Goal: Task Accomplishment & Management: Use online tool/utility

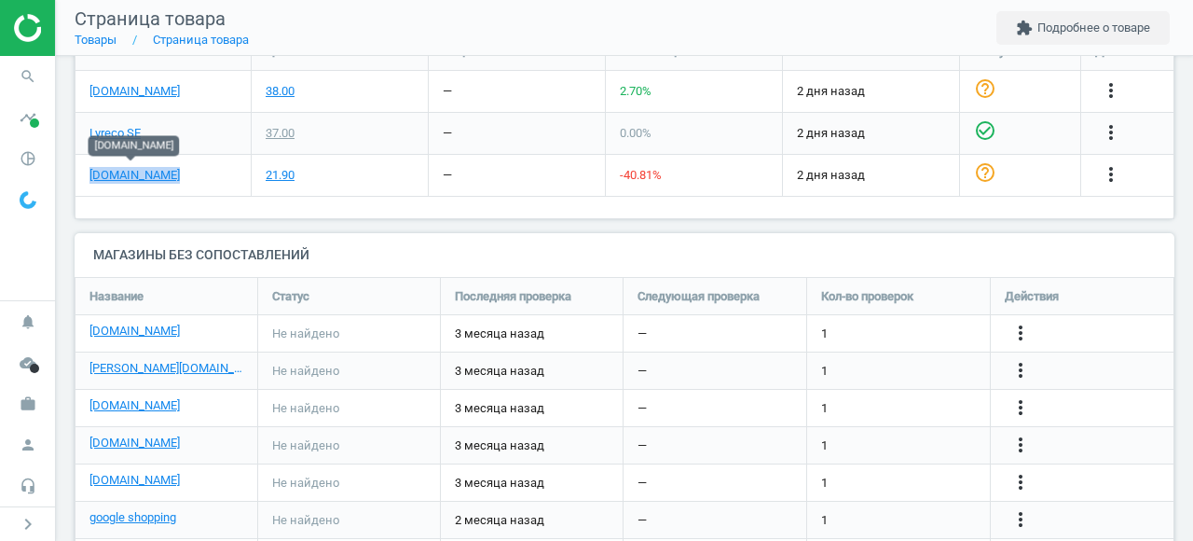
scroll to position [681, 0]
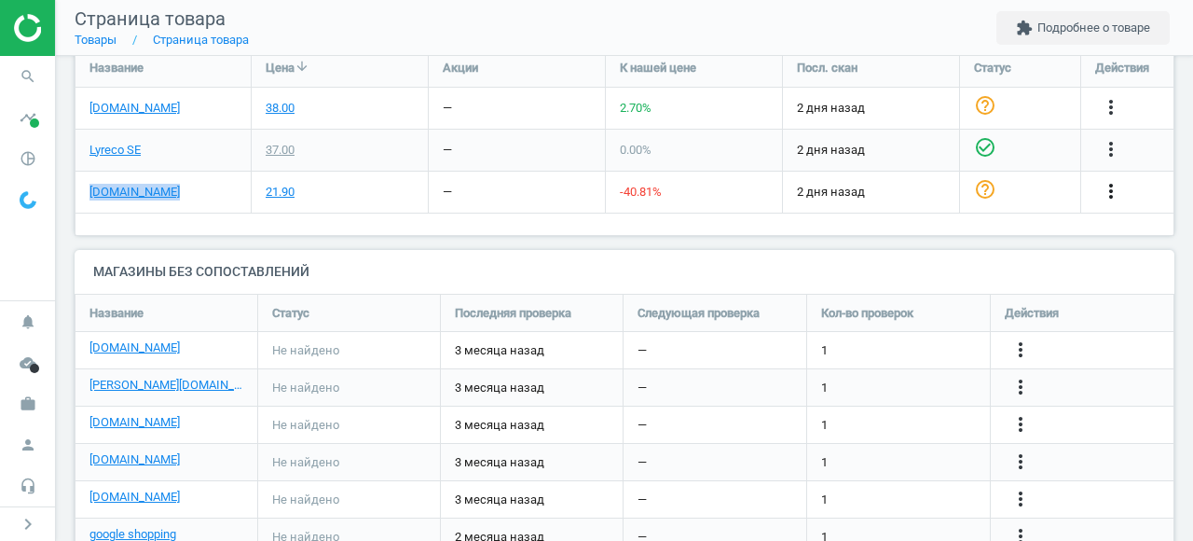
click at [1114, 190] on icon "more_vert" at bounding box center [1111, 191] width 22 height 22
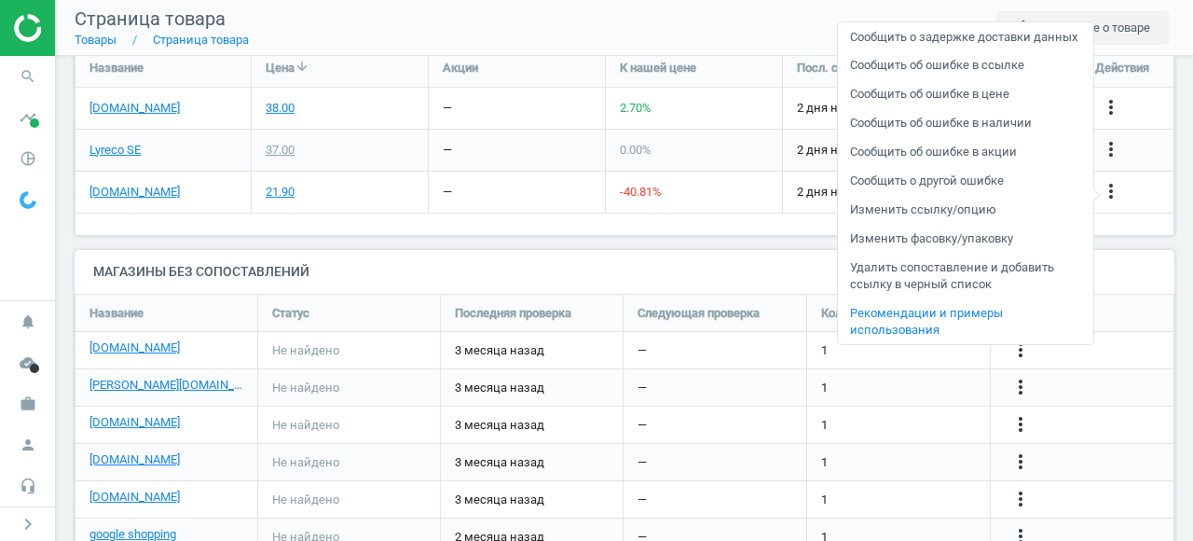
click at [977, 225] on link "Изменить ссылку/опцию" at bounding box center [965, 210] width 255 height 29
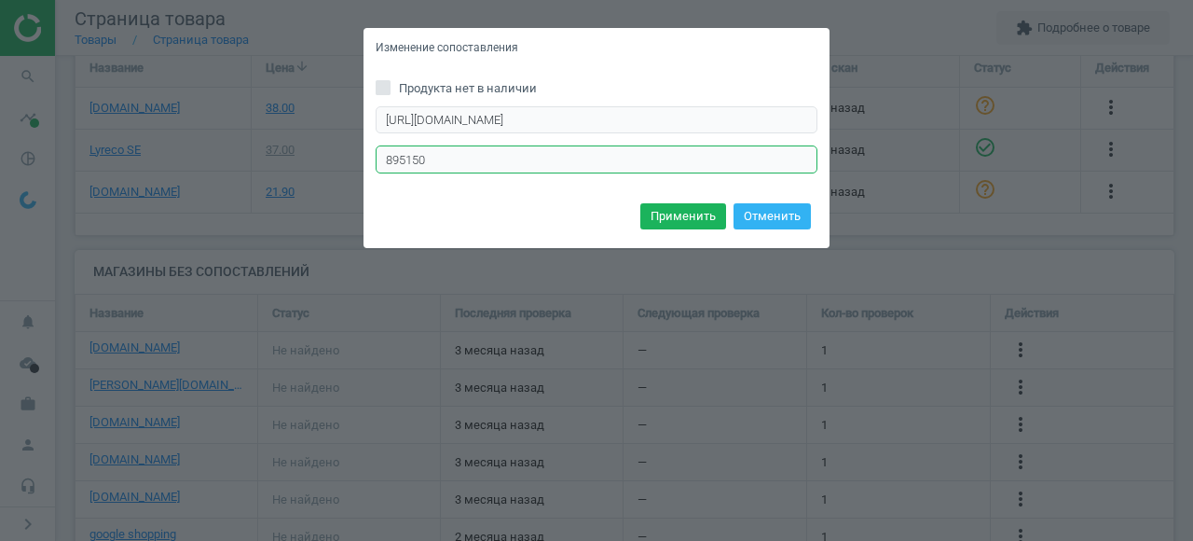
click at [465, 153] on input "895150" at bounding box center [597, 159] width 442 height 28
paste input "25"
type input "895125"
click at [762, 213] on button "Отменить" at bounding box center [772, 216] width 77 height 26
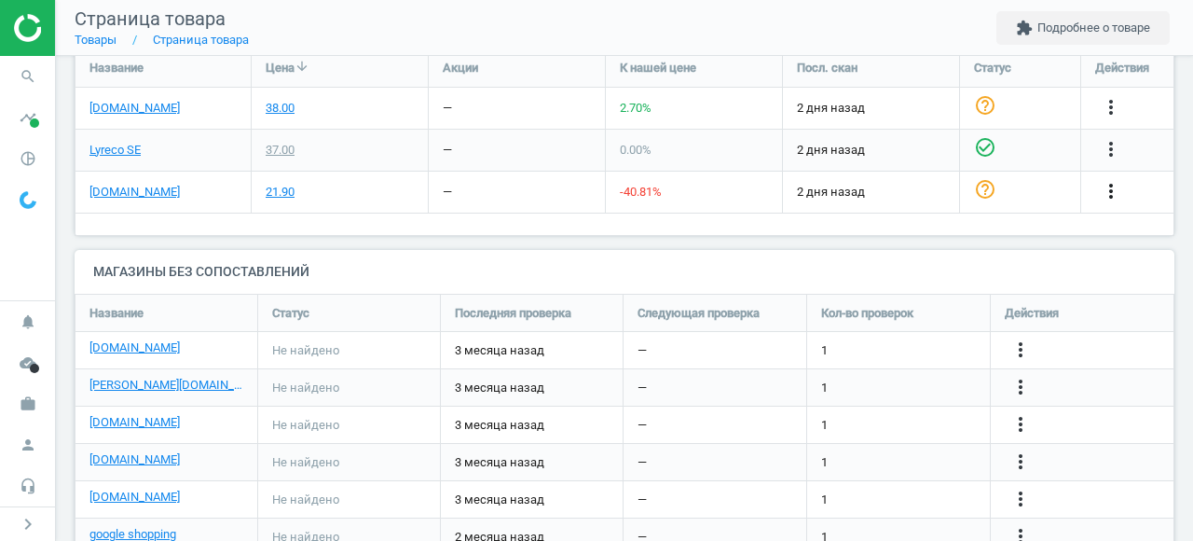
click at [1121, 199] on icon "more_vert" at bounding box center [1111, 191] width 22 height 22
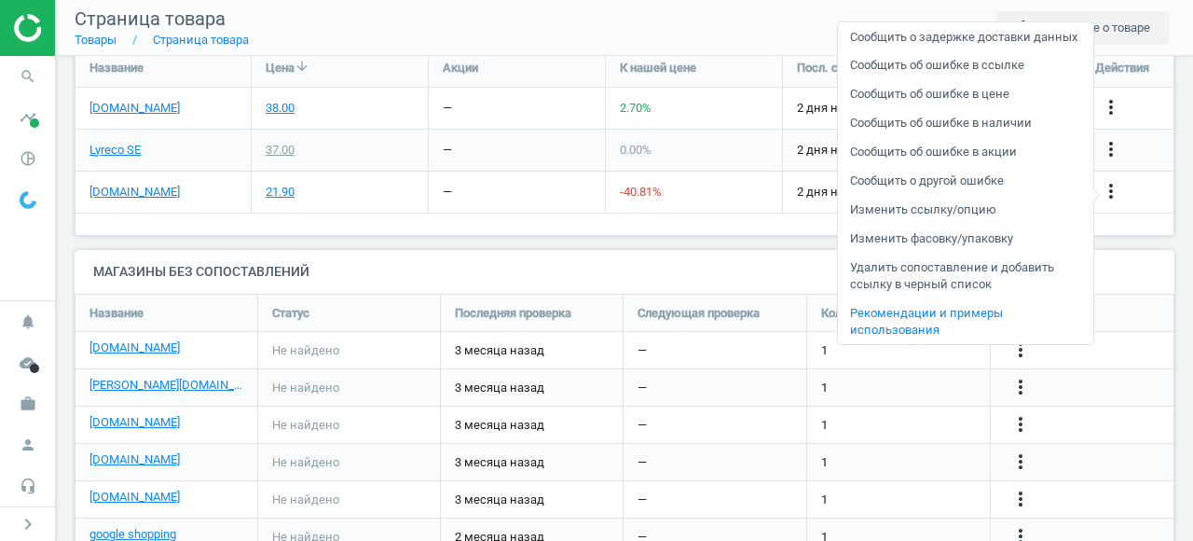
click at [934, 225] on link "Изменить ссылку/опцию" at bounding box center [965, 210] width 255 height 29
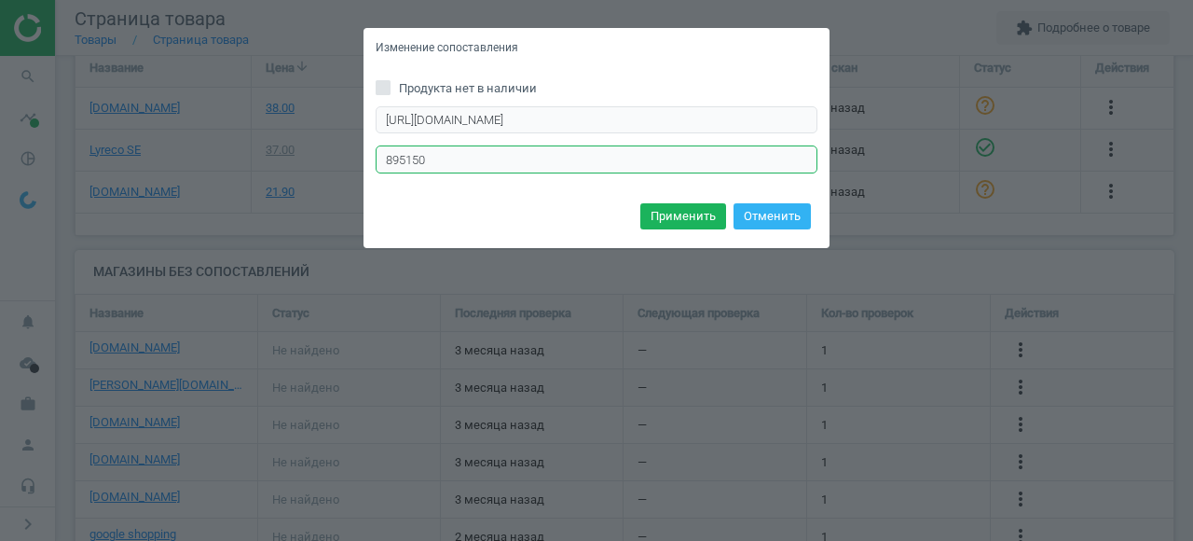
click at [419, 162] on input "895150" at bounding box center [597, 159] width 442 height 28
paste input "25"
type input "895125"
click at [680, 218] on button "Применить" at bounding box center [683, 216] width 86 height 26
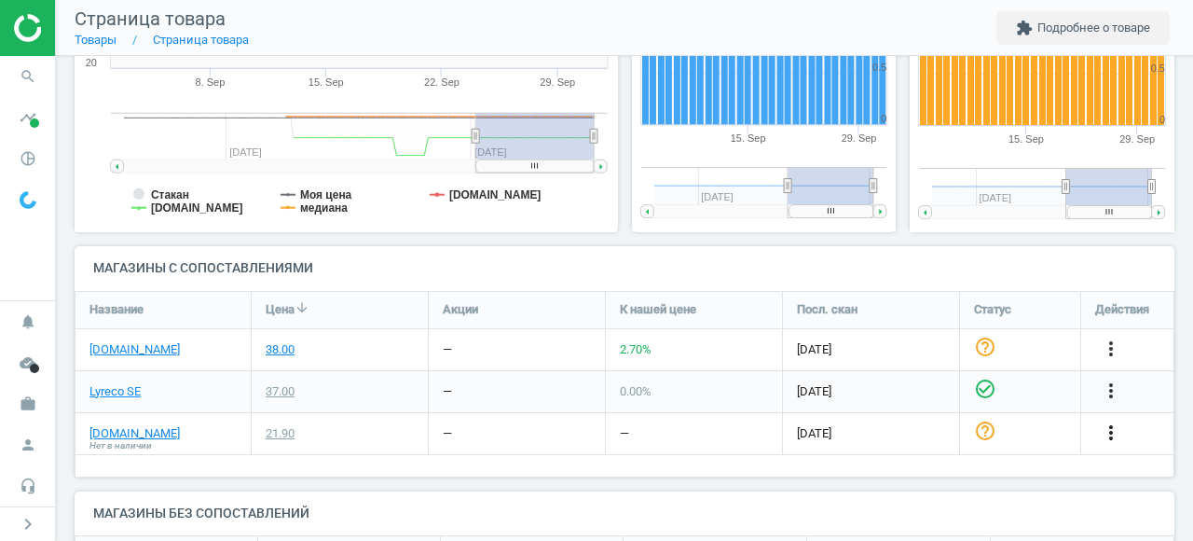
click at [1106, 436] on icon "more_vert" at bounding box center [1111, 432] width 22 height 22
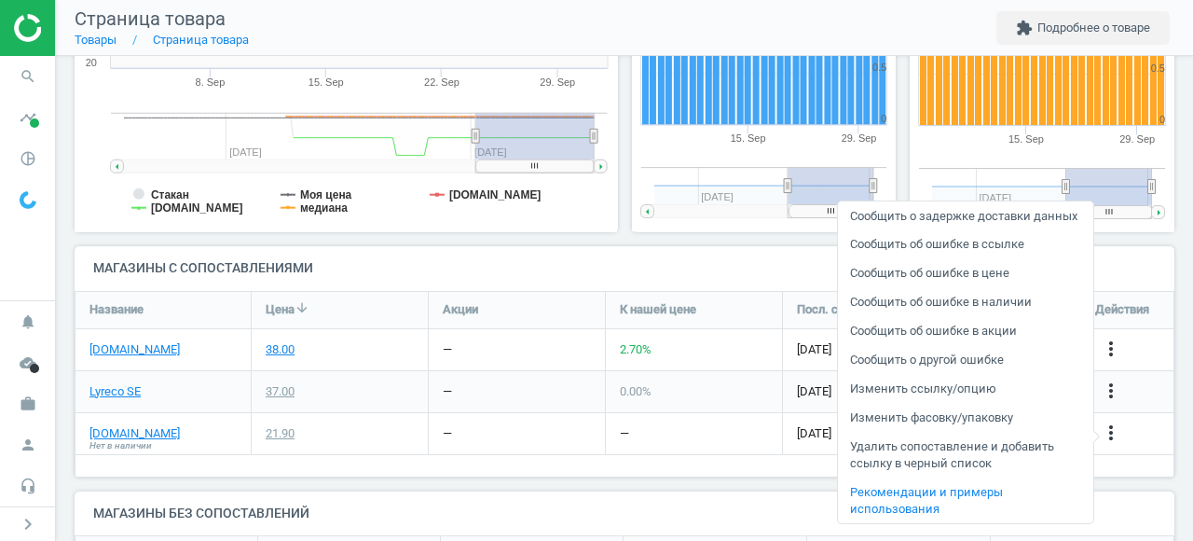
click at [970, 404] on link "Изменить ссылку/опцию" at bounding box center [965, 389] width 255 height 29
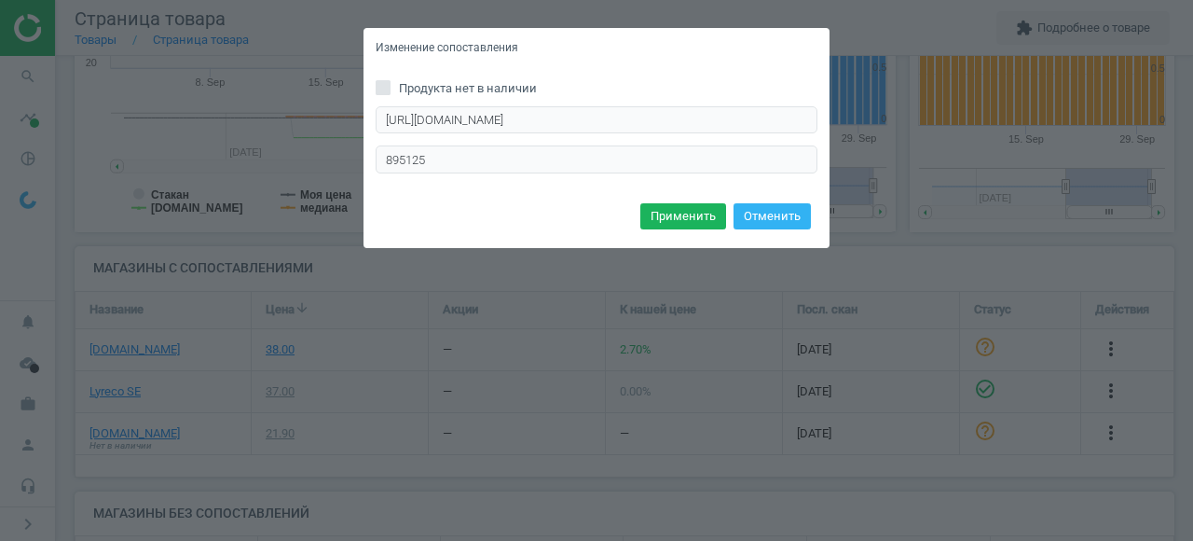
click at [810, 298] on div "Изменение сопоставления Продукта нет в наличии [URL][DOMAIN_NAME] Введите прави…" at bounding box center [596, 270] width 1193 height 541
